Goal: Task Accomplishment & Management: Manage account settings

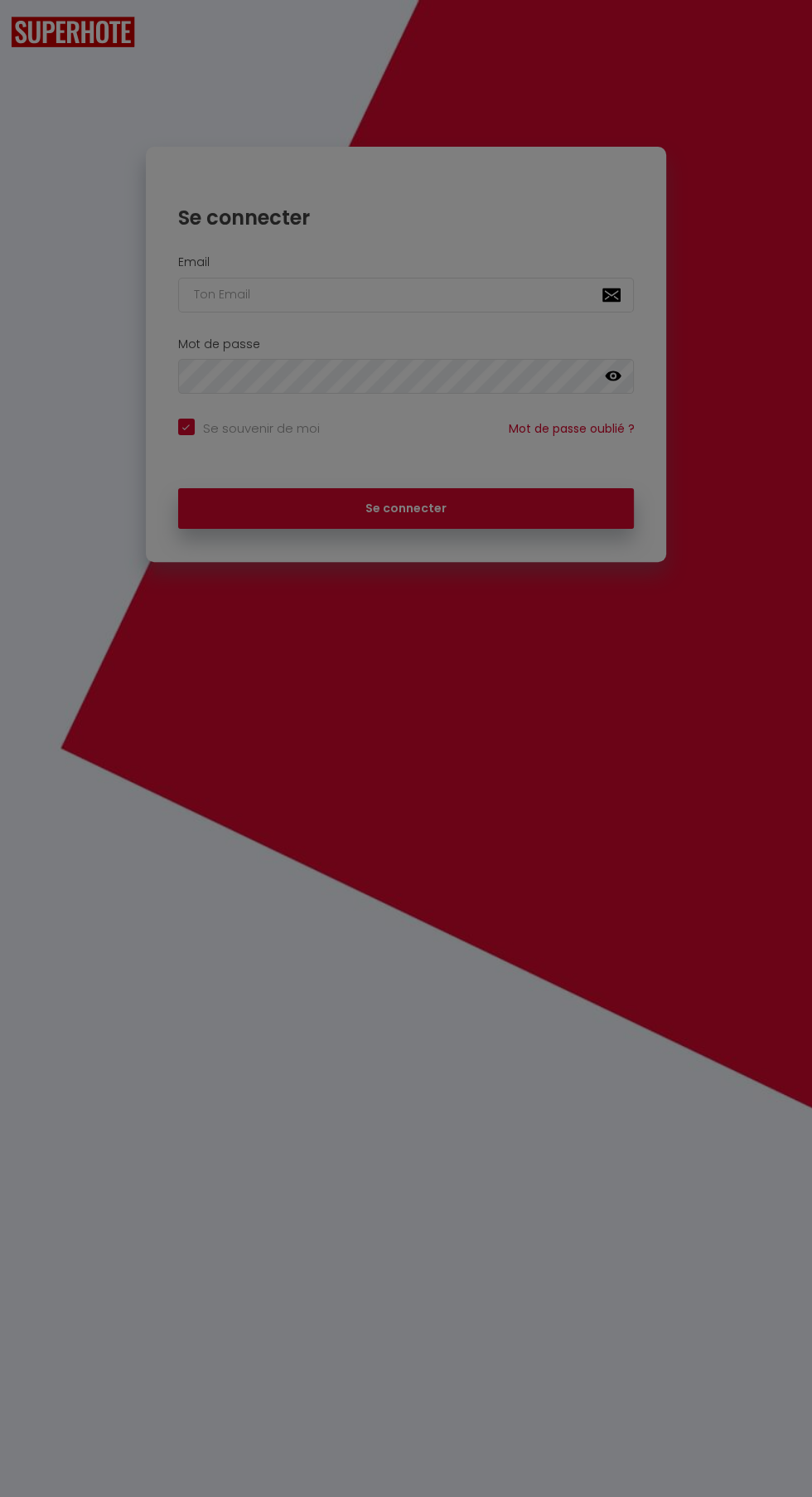
checkbox input "true"
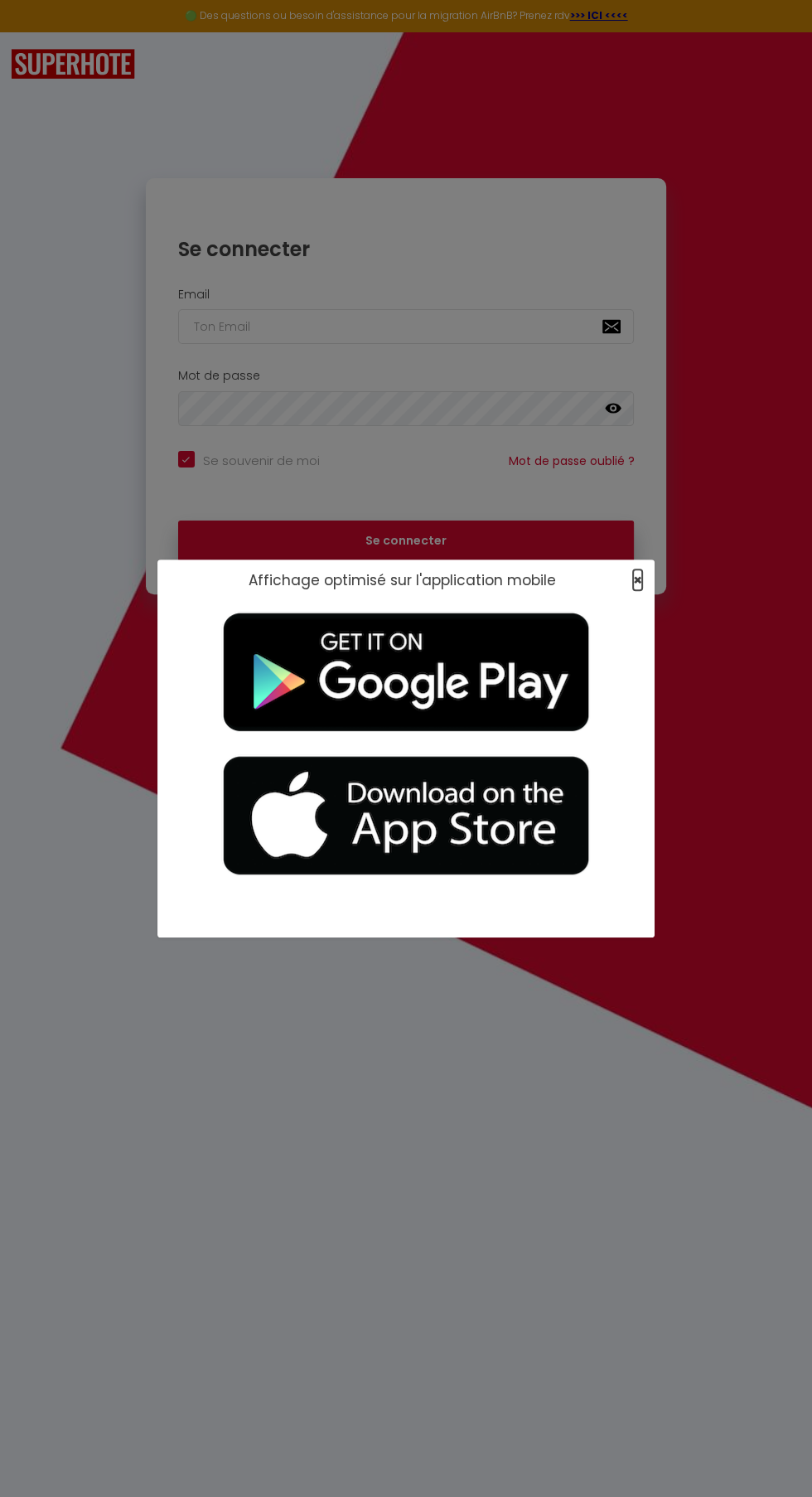
click at [637, 579] on span "×" at bounding box center [638, 580] width 10 height 21
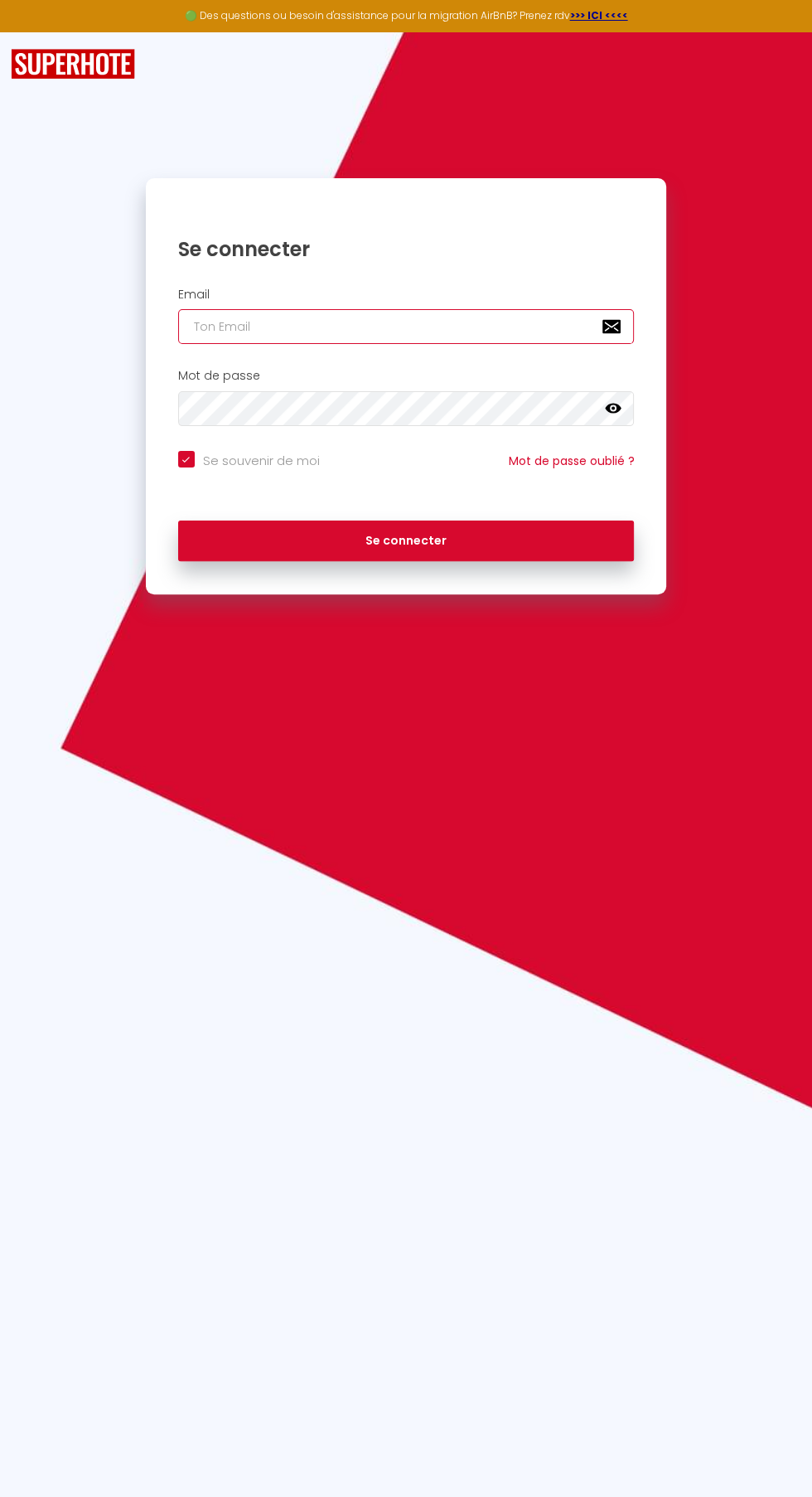
click at [451, 326] on input "email" at bounding box center [406, 327] width 457 height 35
type input "[EMAIL_ADDRESS][DOMAIN_NAME]"
click at [179, 521] on button "Se connecter" at bounding box center [406, 542] width 457 height 42
checkbox input "true"
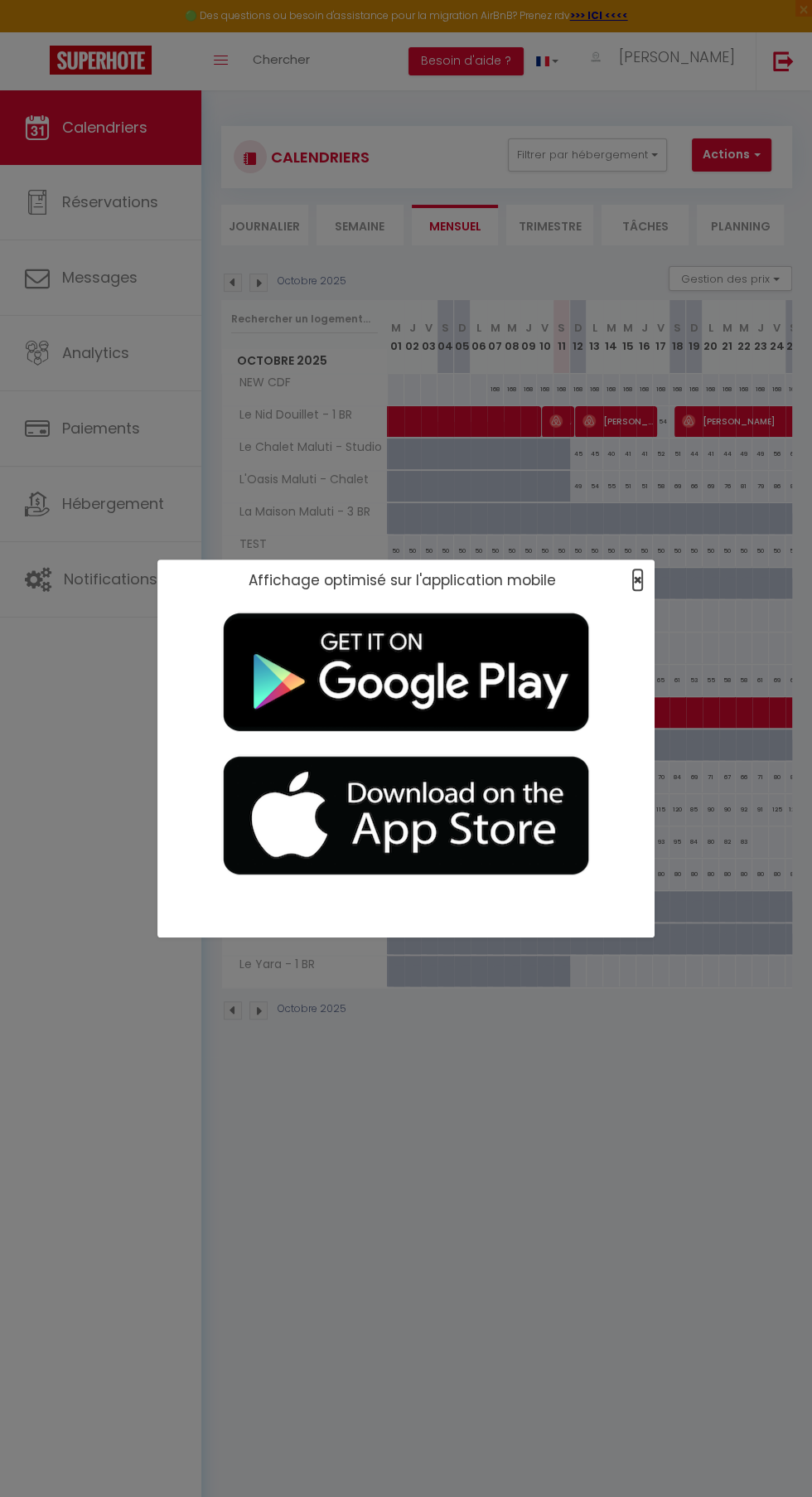
click at [640, 580] on span "×" at bounding box center [638, 580] width 10 height 21
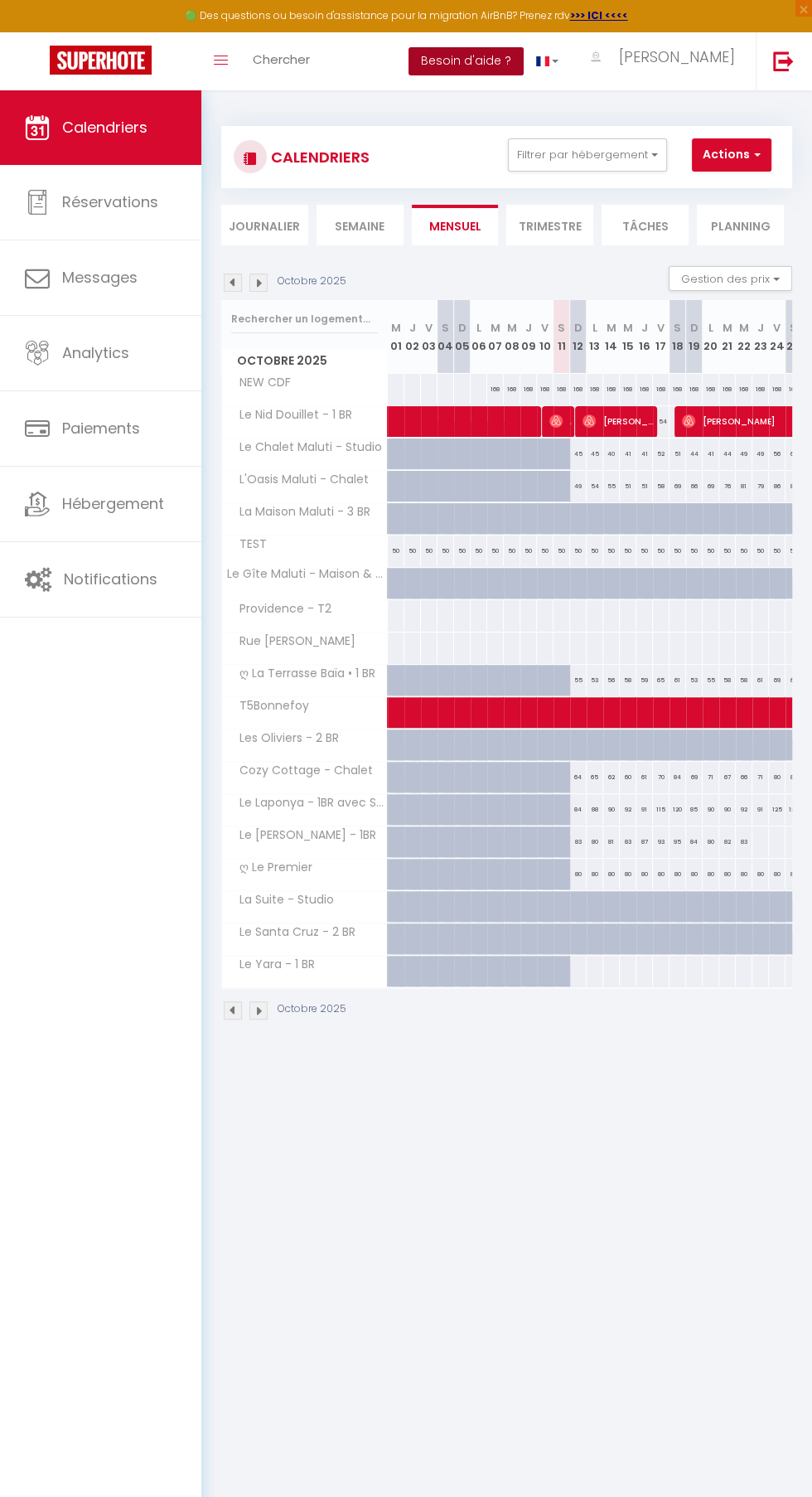
click at [523, 70] on button "Besoin d'aide ?" at bounding box center [465, 62] width 115 height 29
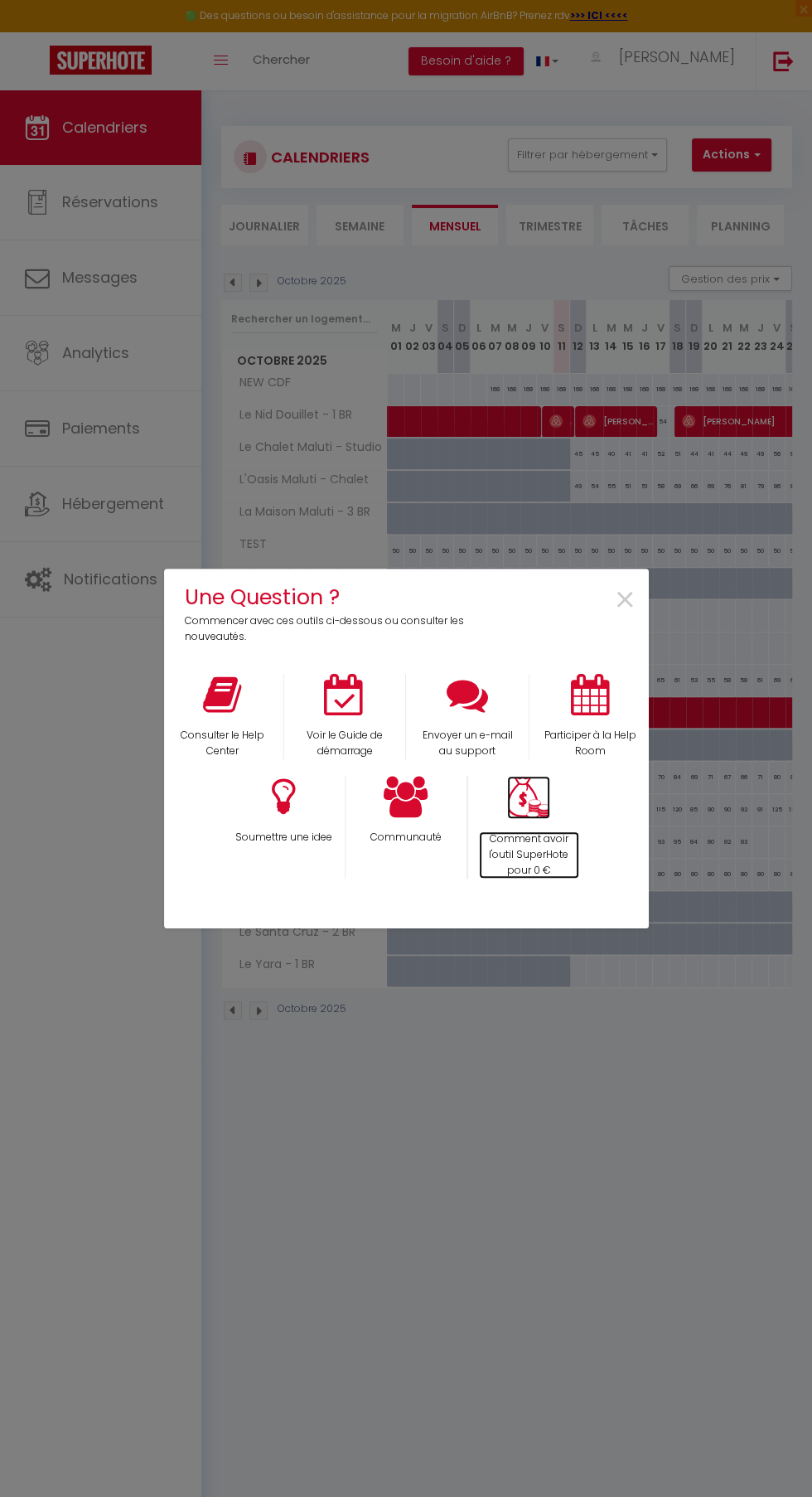
click at [527, 797] on img at bounding box center [529, 797] width 43 height 44
